Goal: Navigation & Orientation: Find specific page/section

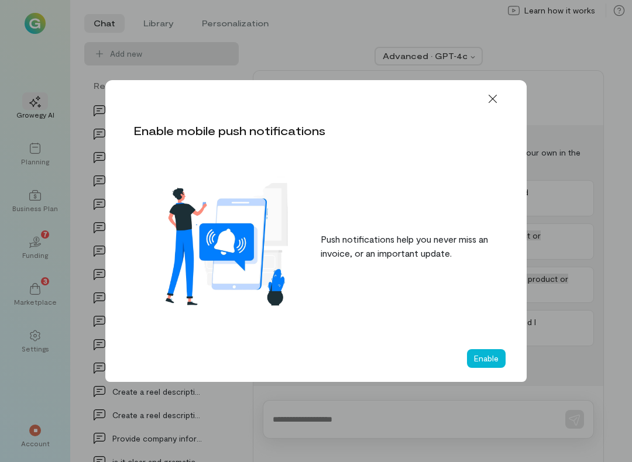
click at [493, 103] on icon at bounding box center [493, 99] width 12 height 12
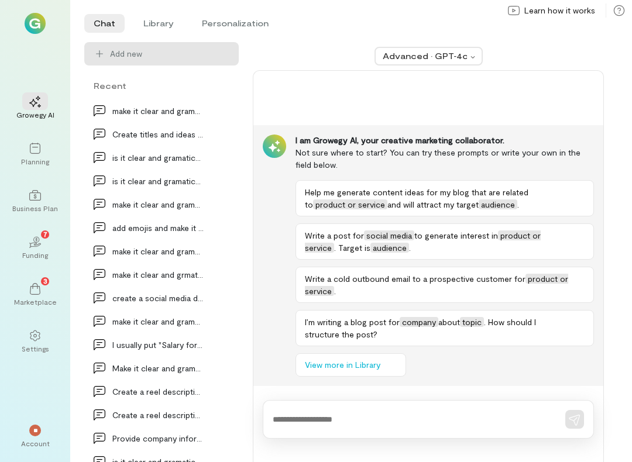
click at [39, 157] on div "Planning" at bounding box center [35, 161] width 28 height 9
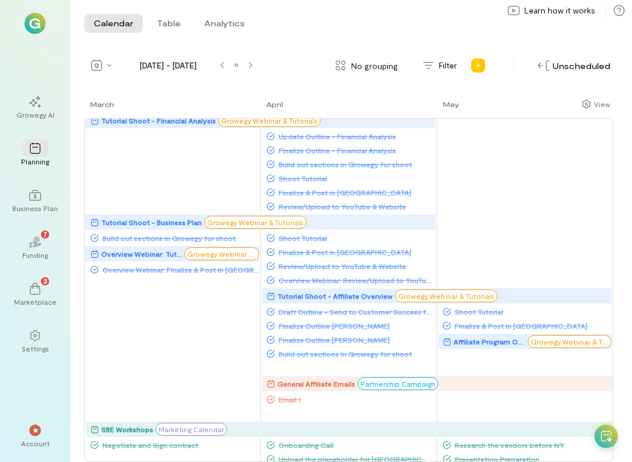
scroll to position [-13, 0]
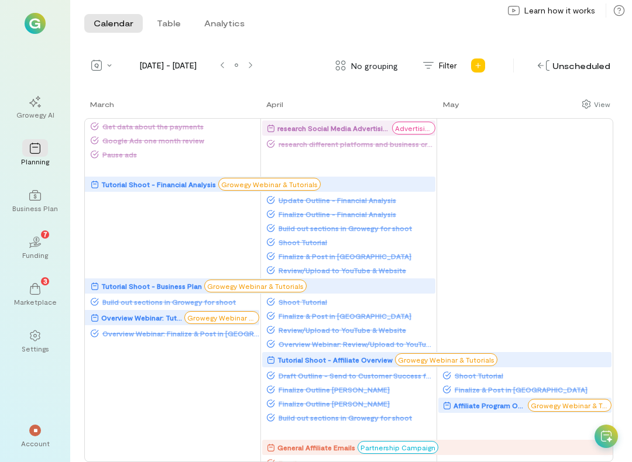
click at [241, 71] on div at bounding box center [236, 65] width 14 height 19
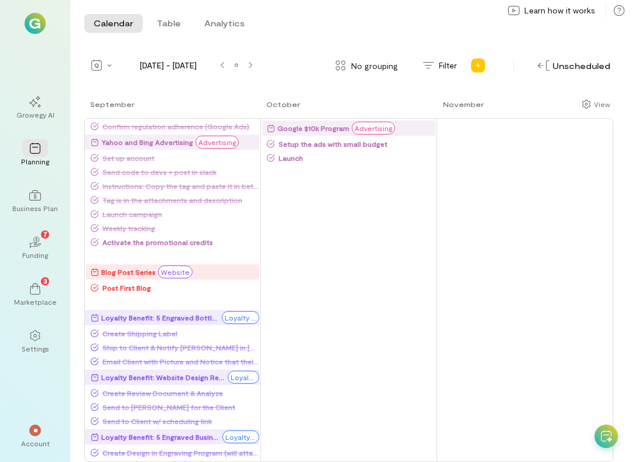
click at [256, 64] on div at bounding box center [250, 65] width 14 height 9
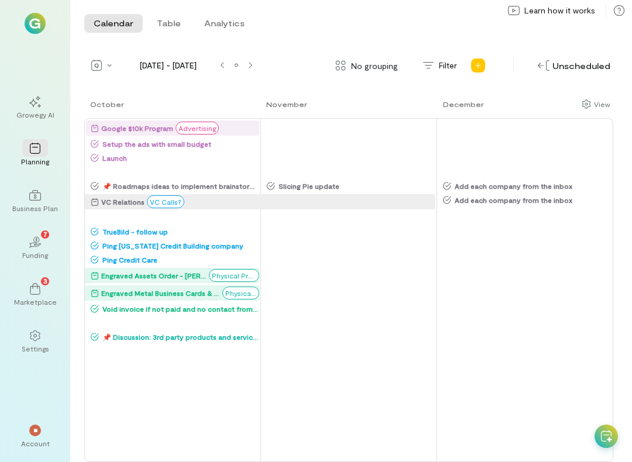
click at [235, 61] on div at bounding box center [236, 65] width 9 height 9
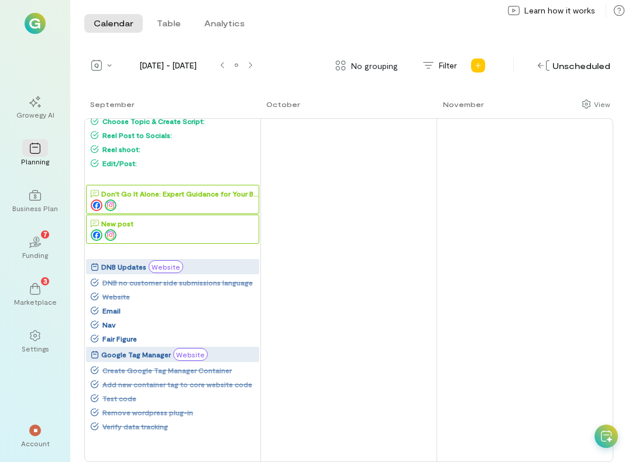
scroll to position [1593, 0]
